Goal: Task Accomplishment & Management: Use online tool/utility

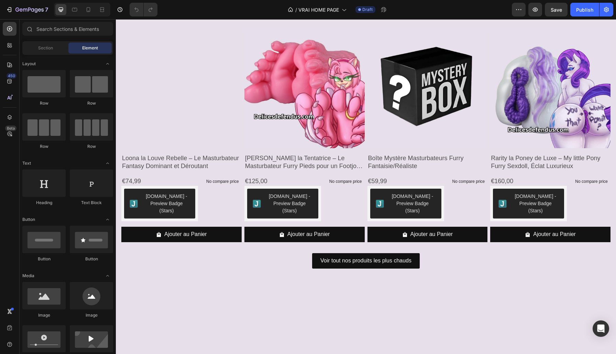
scroll to position [877, 0]
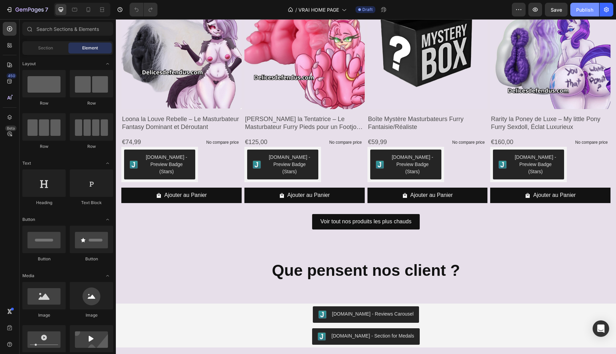
click at [584, 12] on div "Publish" at bounding box center [584, 9] width 17 height 7
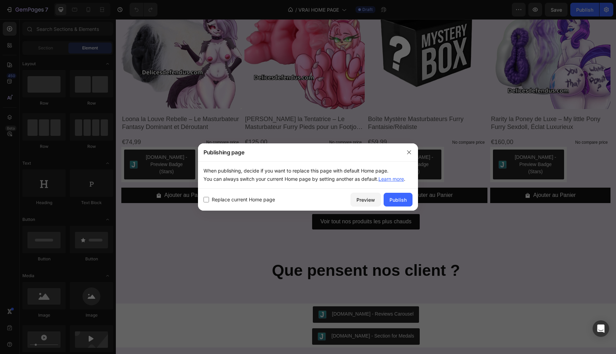
click at [255, 204] on div "Replace current Home page Preview Publish" at bounding box center [308, 200] width 220 height 22
click at [206, 200] on input "checkbox" at bounding box center [205, 199] width 5 height 5
checkbox input "true"
click at [401, 200] on div "Publish" at bounding box center [397, 199] width 17 height 7
